Goal: Navigation & Orientation: Find specific page/section

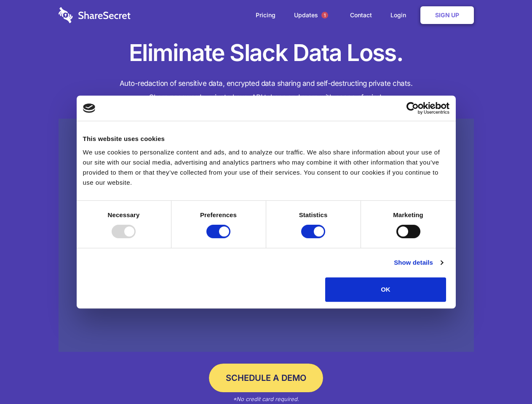
click at [136, 238] on div at bounding box center [124, 231] width 24 height 13
click at [230, 238] on input "Preferences" at bounding box center [218, 231] width 24 height 13
checkbox input "false"
click at [314, 238] on input "Statistics" at bounding box center [313, 231] width 24 height 13
checkbox input "false"
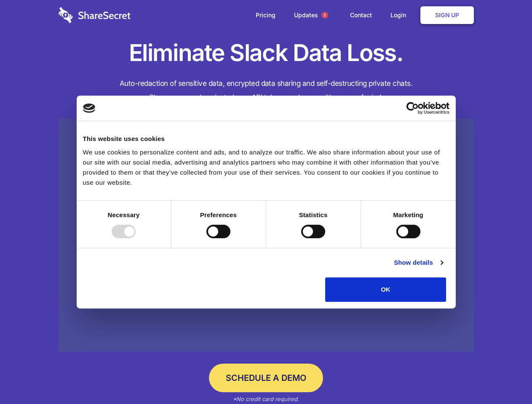
click at [396, 238] on input "Marketing" at bounding box center [408, 231] width 24 height 13
checkbox input "true"
click at [442, 268] on link "Show details" at bounding box center [417, 263] width 49 height 10
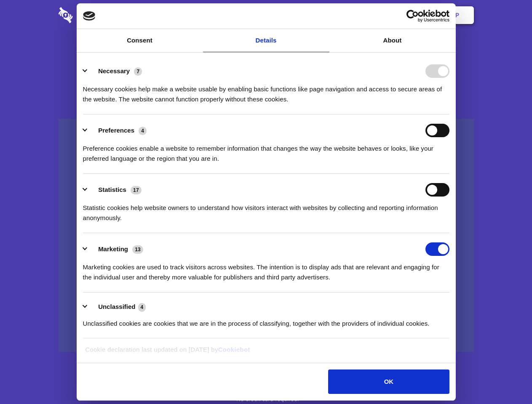
click at [449, 104] on div "Necessary cookies help make a website usable by enabling basic functions like p…" at bounding box center [266, 91] width 366 height 27
click at [324, 15] on span "1" at bounding box center [324, 15] width 7 height 7
